Goal: Navigation & Orientation: Find specific page/section

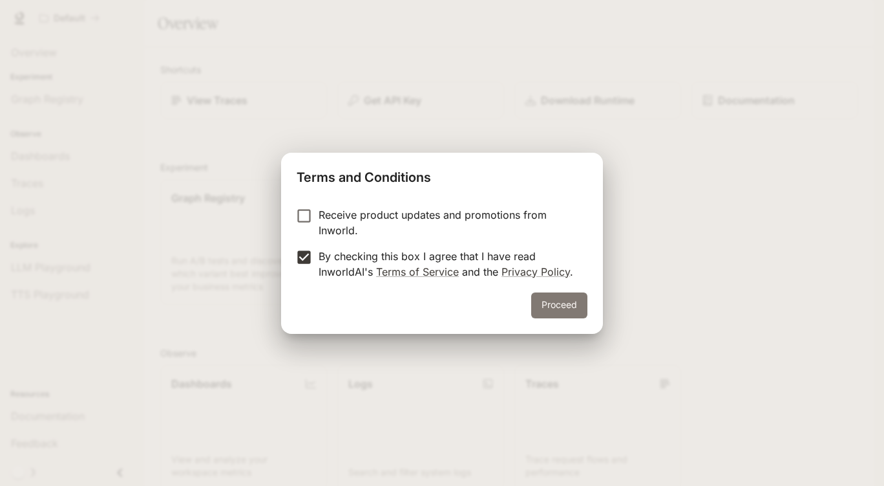
click at [547, 305] on button "Proceed" at bounding box center [559, 305] width 56 height 26
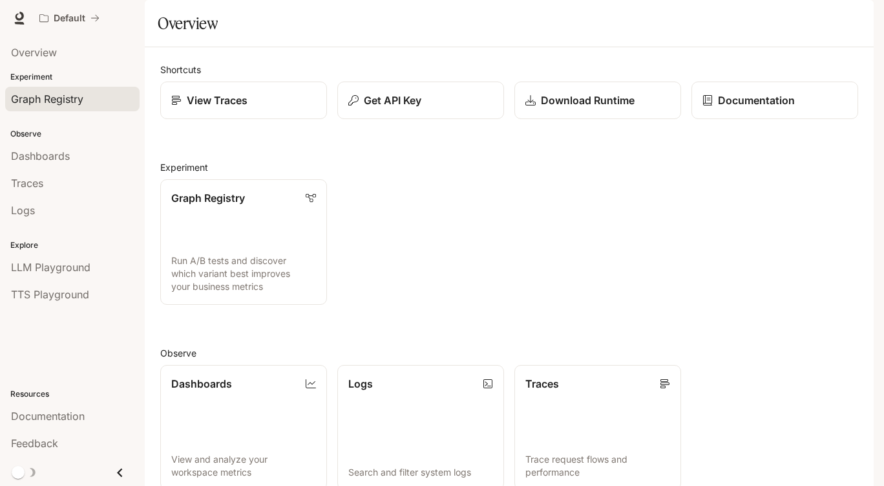
click at [41, 100] on span "Graph Registry" at bounding box center [47, 99] width 72 height 16
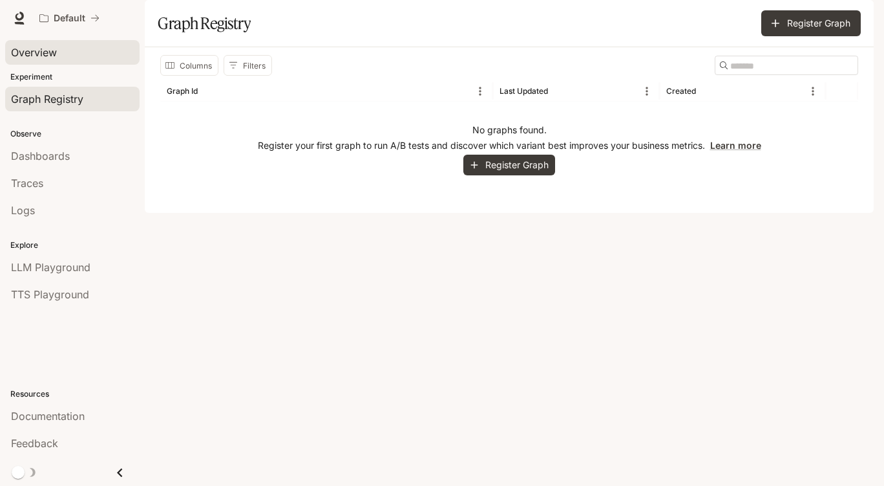
click at [44, 50] on span "Overview" at bounding box center [34, 53] width 46 height 16
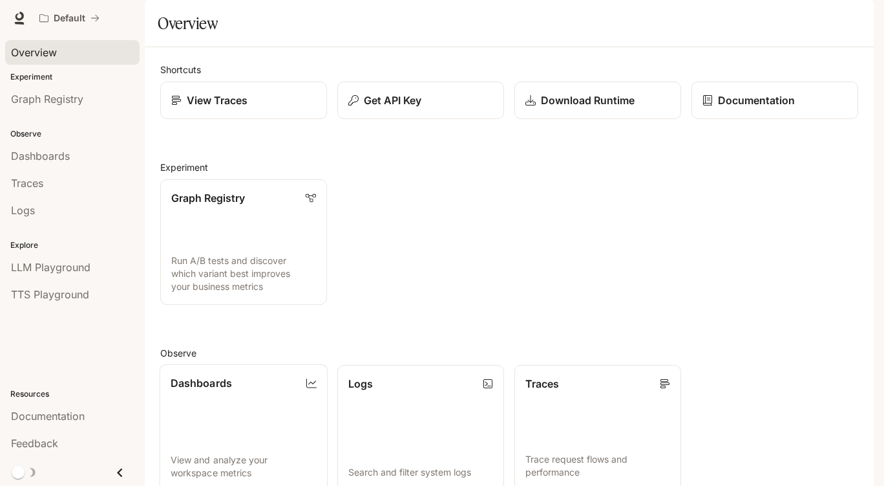
scroll to position [247, 0]
drag, startPoint x: 150, startPoint y: 201, endPoint x: 639, endPoint y: 312, distance: 501.9
click at [639, 312] on div "Shortcuts View Traces Get API Key Download Runtime Documentation Experiment Gra…" at bounding box center [509, 369] width 698 height 612
click at [222, 364] on link "Dashboards View and analyze your workspace metrics" at bounding box center [244, 427] width 169 height 126
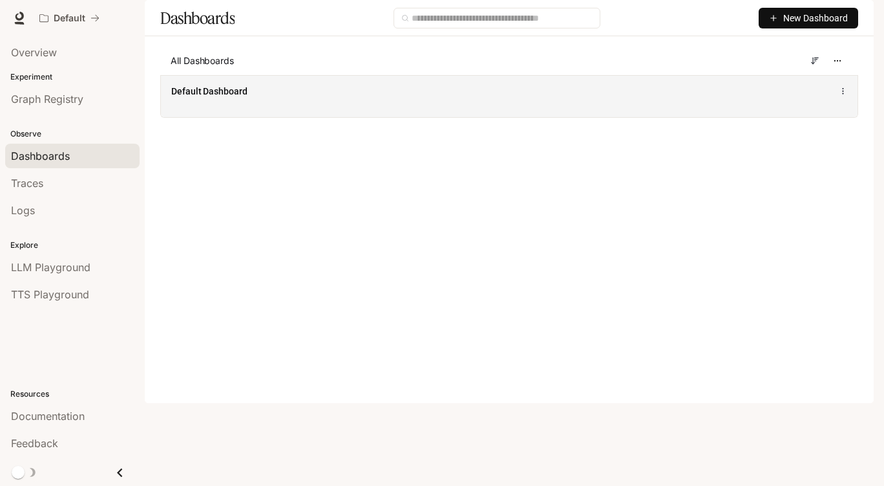
click at [248, 117] on div "Default Dashboard" at bounding box center [509, 96] width 697 height 42
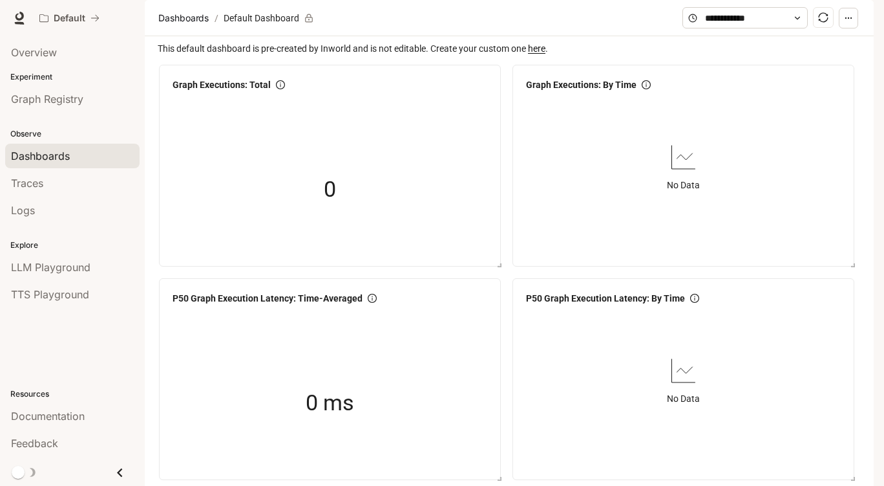
click at [326, 207] on span "0" at bounding box center [330, 189] width 12 height 35
click at [42, 100] on span "Graph Registry" at bounding box center [47, 99] width 72 height 16
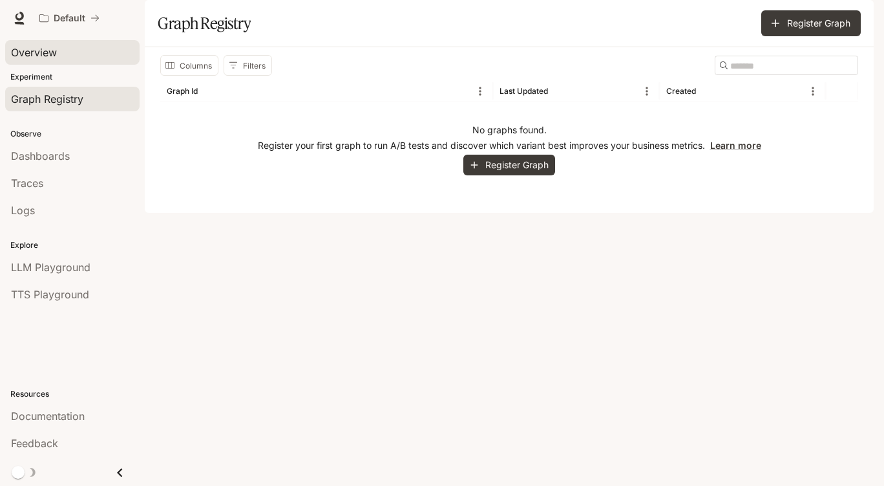
click at [36, 53] on span "Overview" at bounding box center [34, 53] width 46 height 16
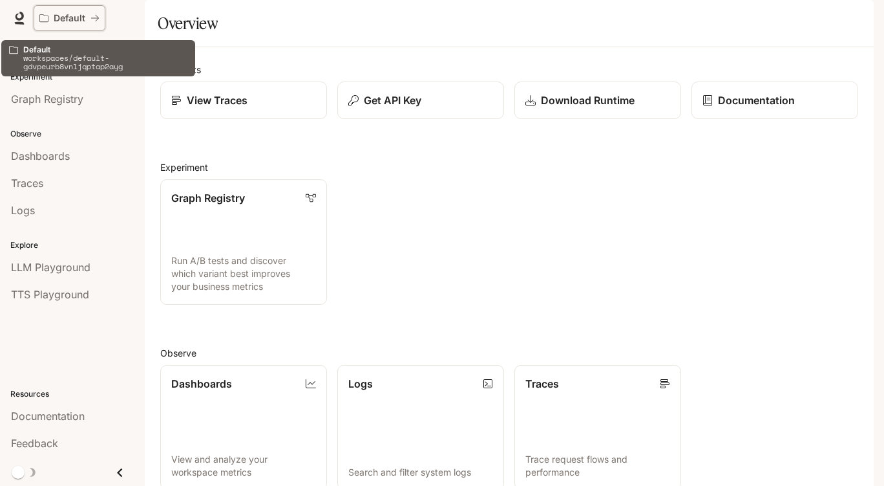
click at [47, 22] on icon "All workspaces" at bounding box center [43, 18] width 9 height 8
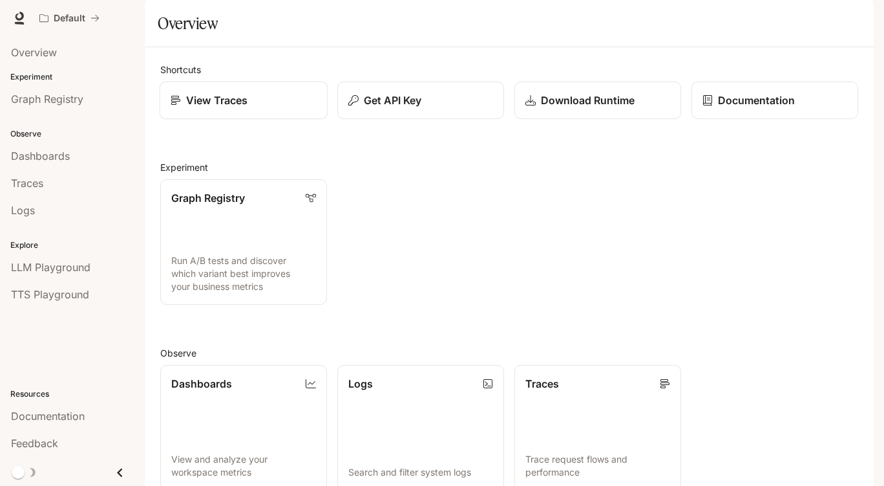
click at [196, 120] on link "View Traces" at bounding box center [244, 100] width 169 height 38
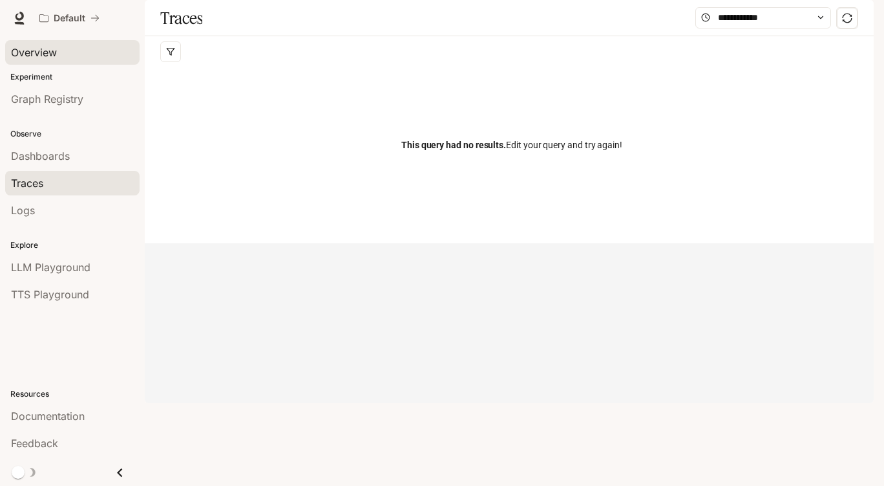
click at [17, 42] on link "Overview" at bounding box center [72, 52] width 134 height 25
